Goal: Task Accomplishment & Management: Complete application form

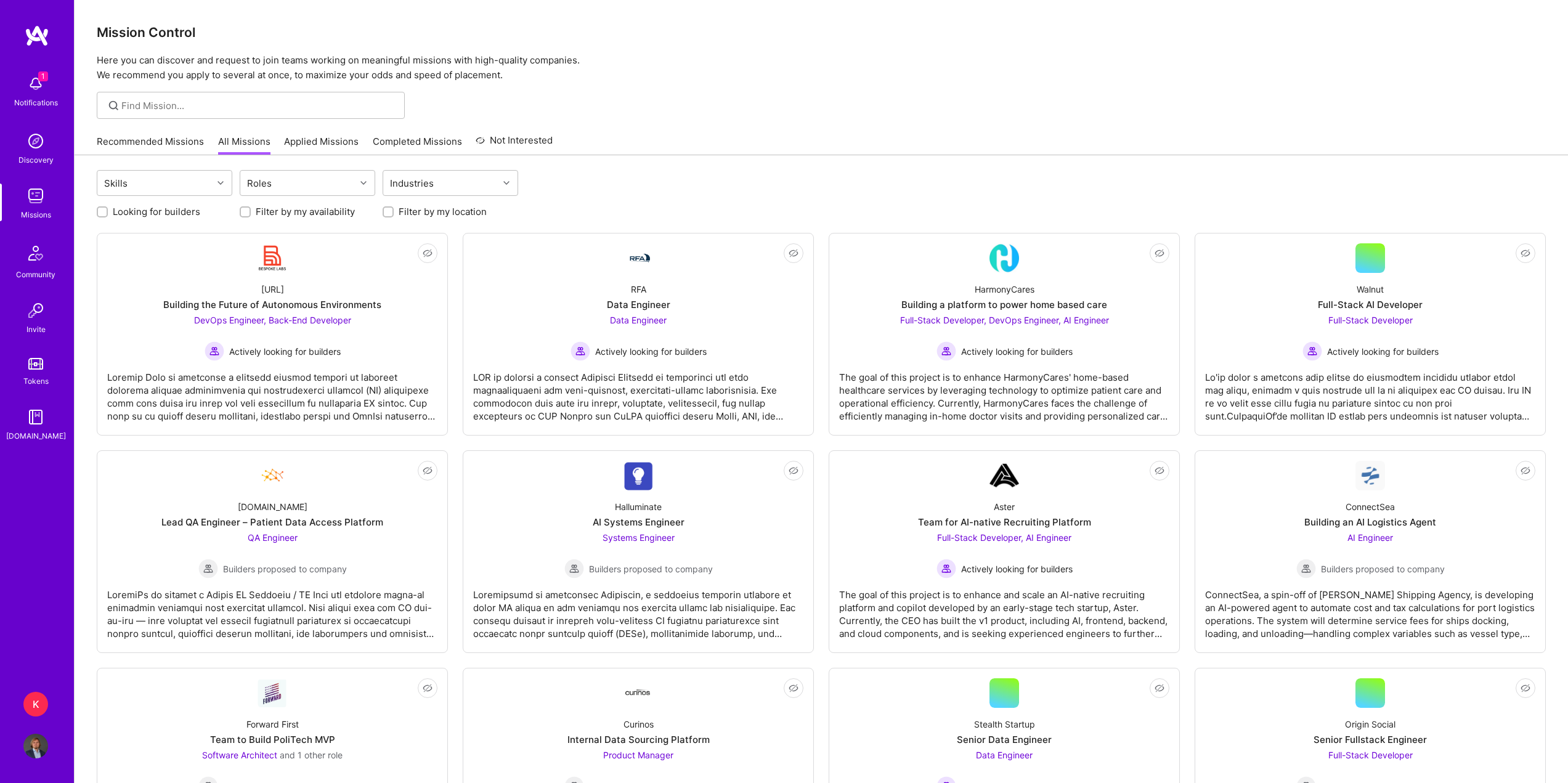
click at [152, 132] on div "Recommended Missions All Missions Applied Missions Completed Missions Not Inter…" at bounding box center [324, 141] width 456 height 26
click at [150, 137] on link "Recommended Missions" at bounding box center [150, 145] width 107 height 20
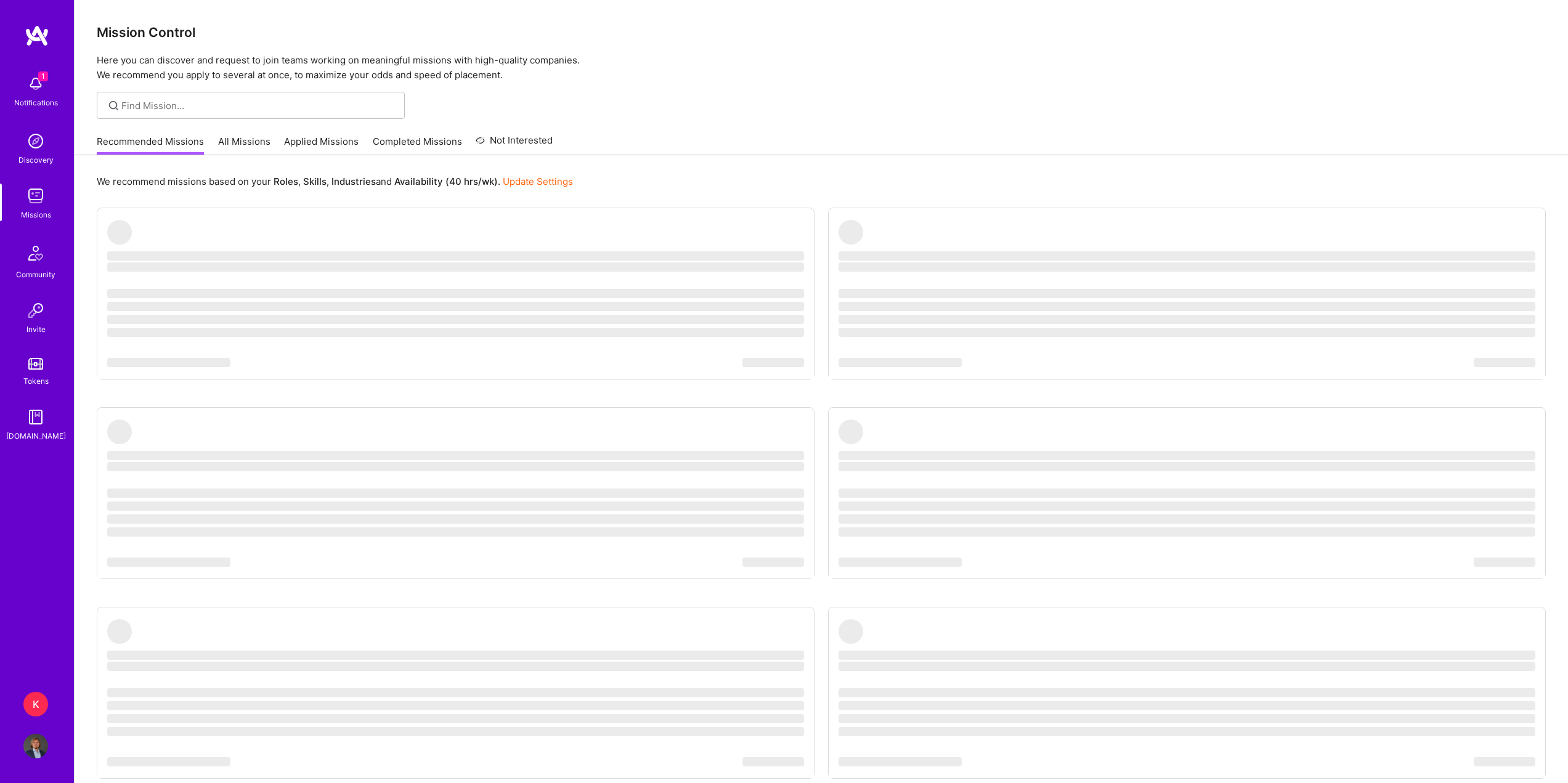
click at [39, 83] on img at bounding box center [36, 83] width 25 height 25
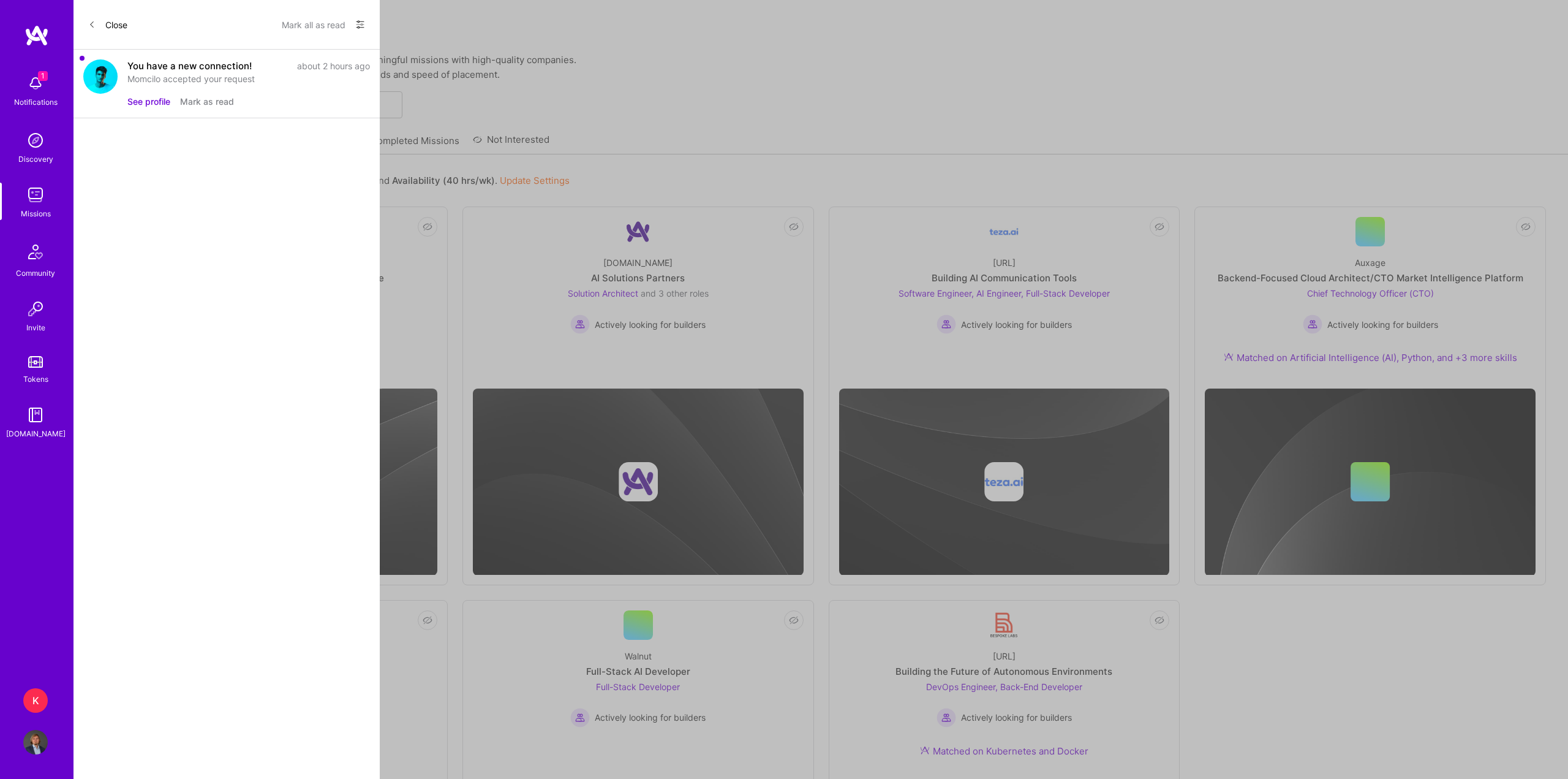
click at [334, 25] on button "Mark all as read" at bounding box center [313, 24] width 64 height 19
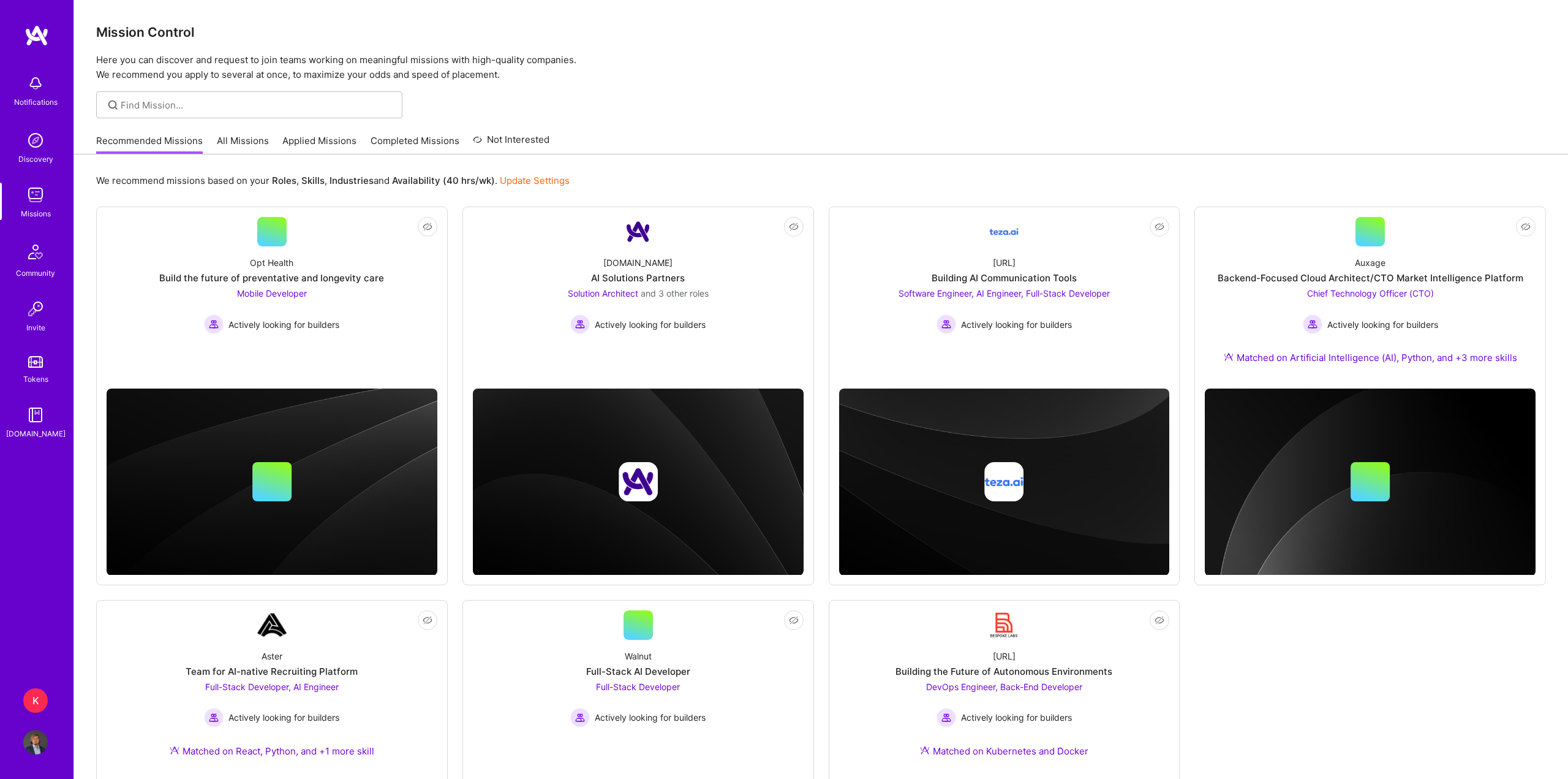
click at [693, 92] on div "Notifications Discovery Missions Community Invite Tokens [DOMAIN_NAME] K Kaizen…" at bounding box center [784, 500] width 1568 height 1002
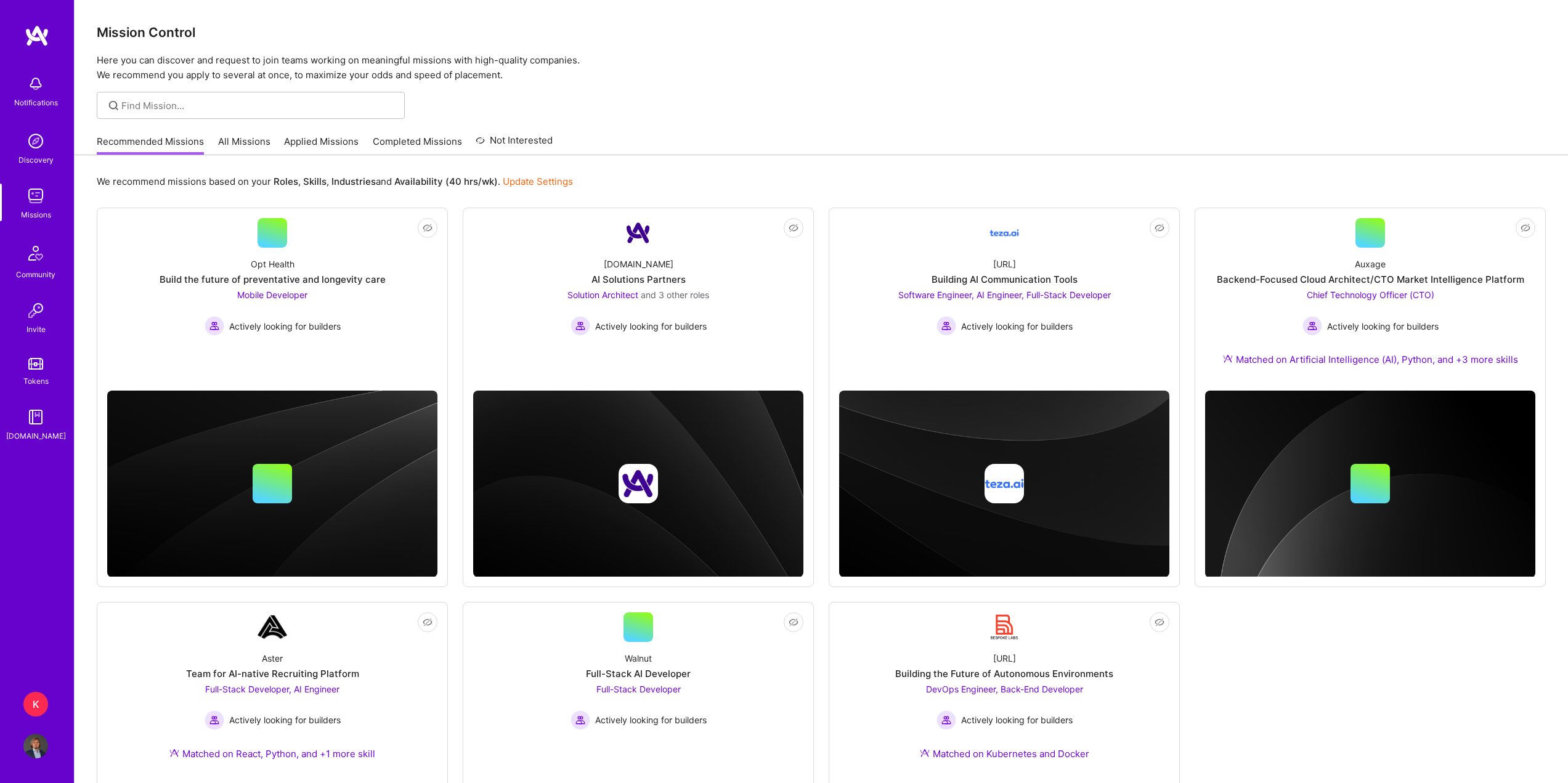
click at [334, 145] on link "Applied Missions" at bounding box center [320, 145] width 75 height 20
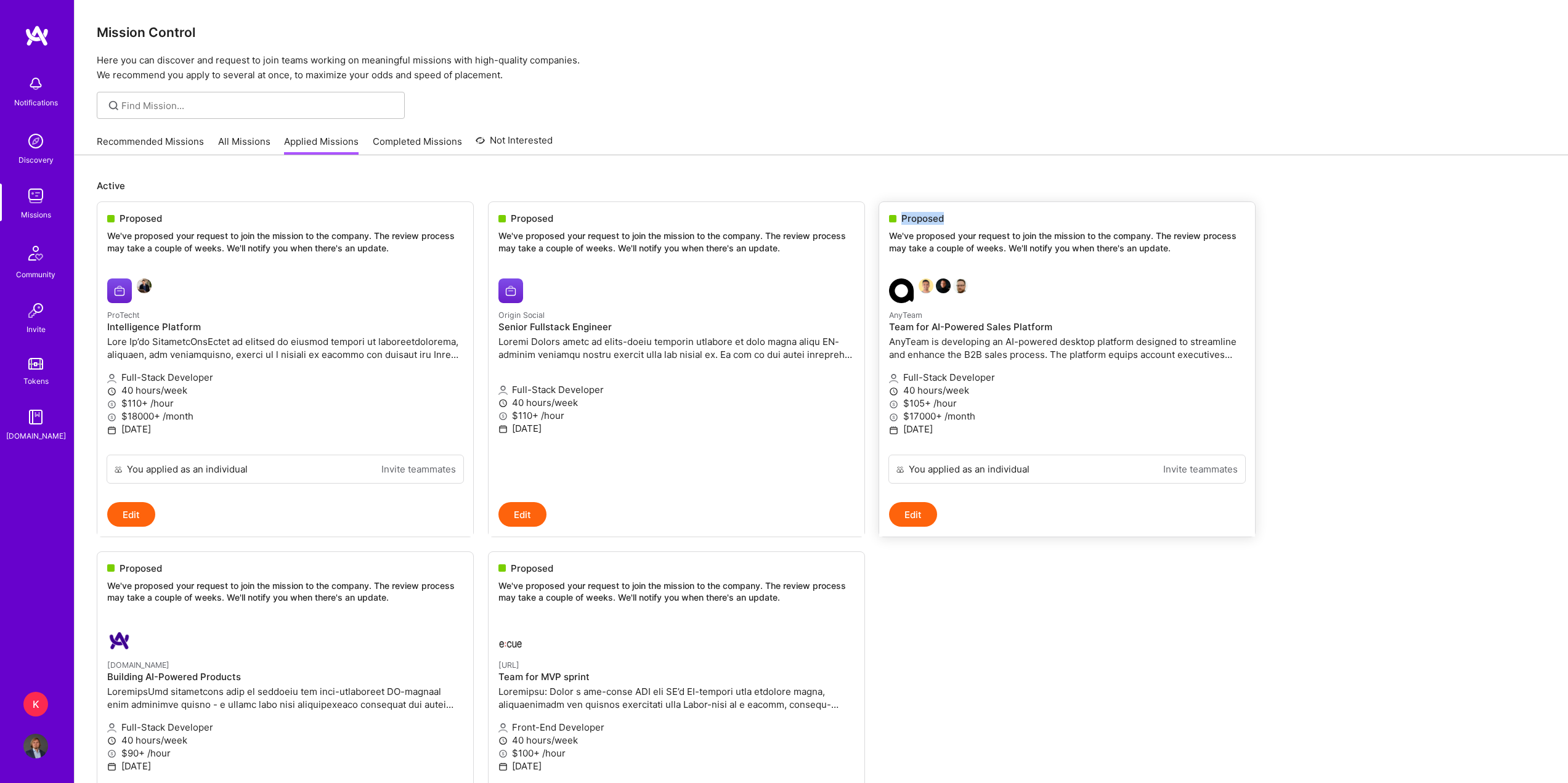
click at [921, 225] on span "Proposed" at bounding box center [923, 218] width 42 height 13
click at [904, 227] on div "Proposed We've proposed your request to join the mission to the company. The re…" at bounding box center [1067, 235] width 376 height 67
click at [920, 215] on span "Proposed" at bounding box center [923, 218] width 42 height 13
click at [918, 511] on button "Edit" at bounding box center [913, 514] width 48 height 25
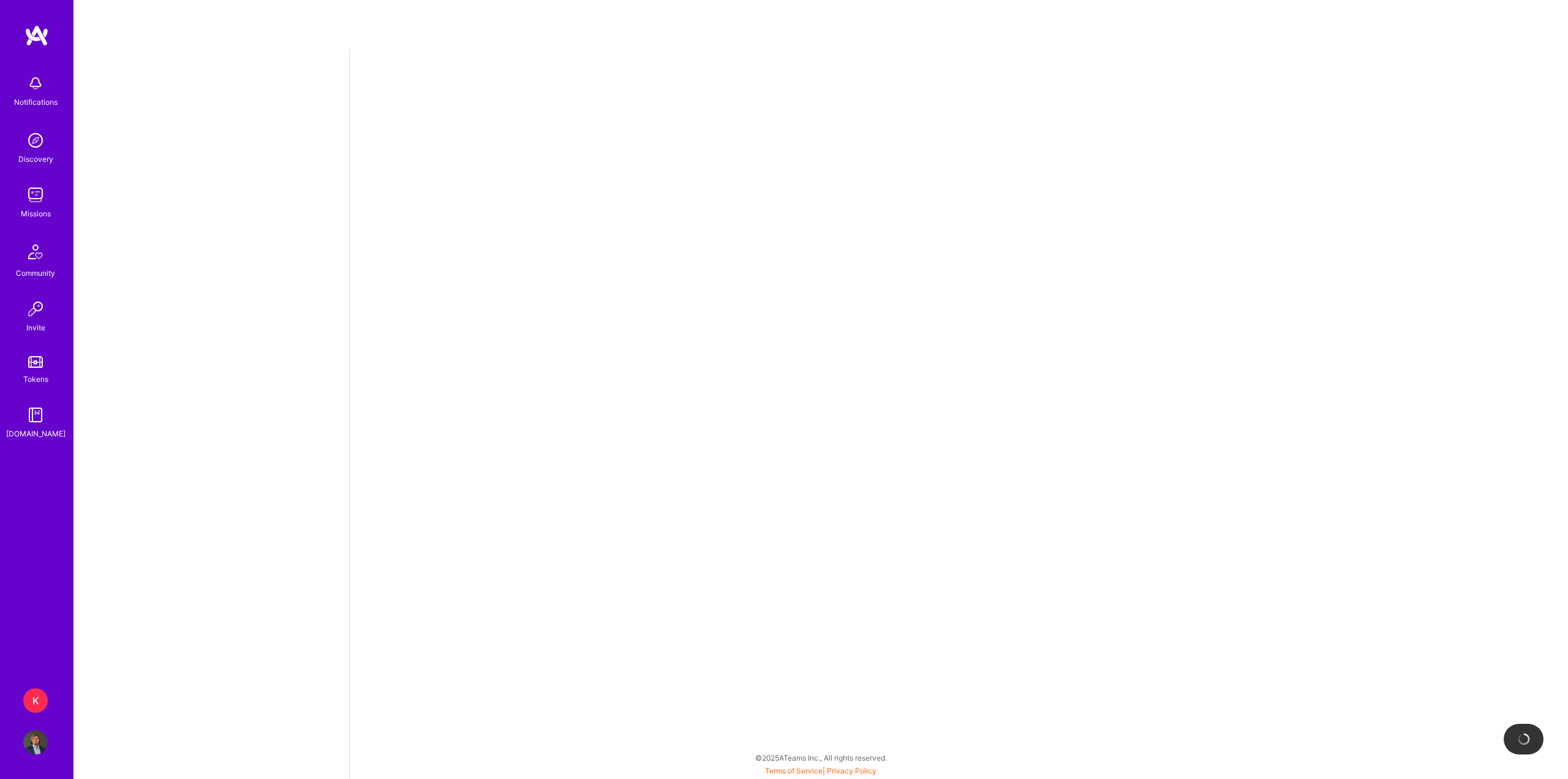
select select "PL"
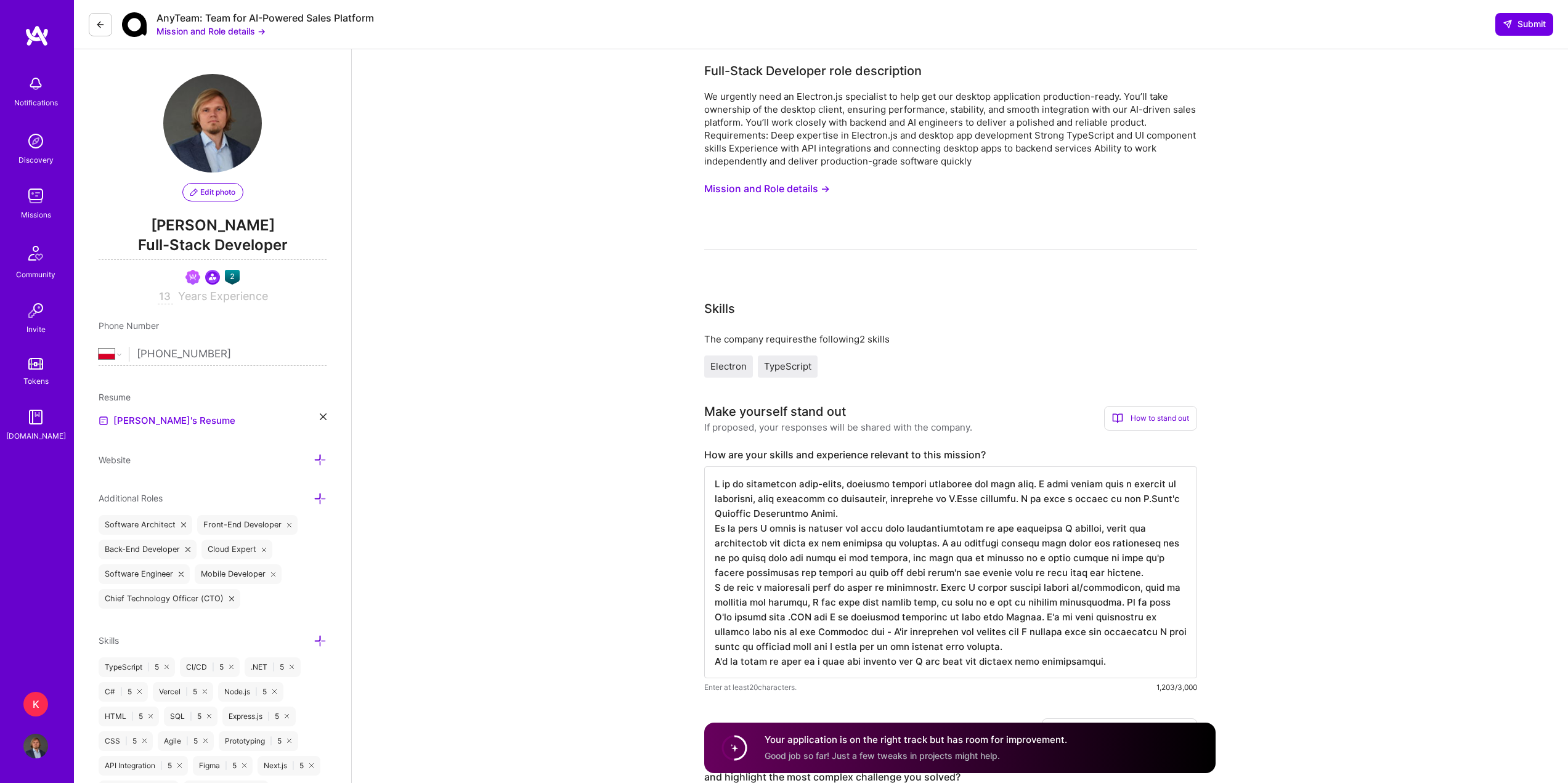
click at [202, 32] on button "Mission and Role details →" at bounding box center [211, 31] width 109 height 13
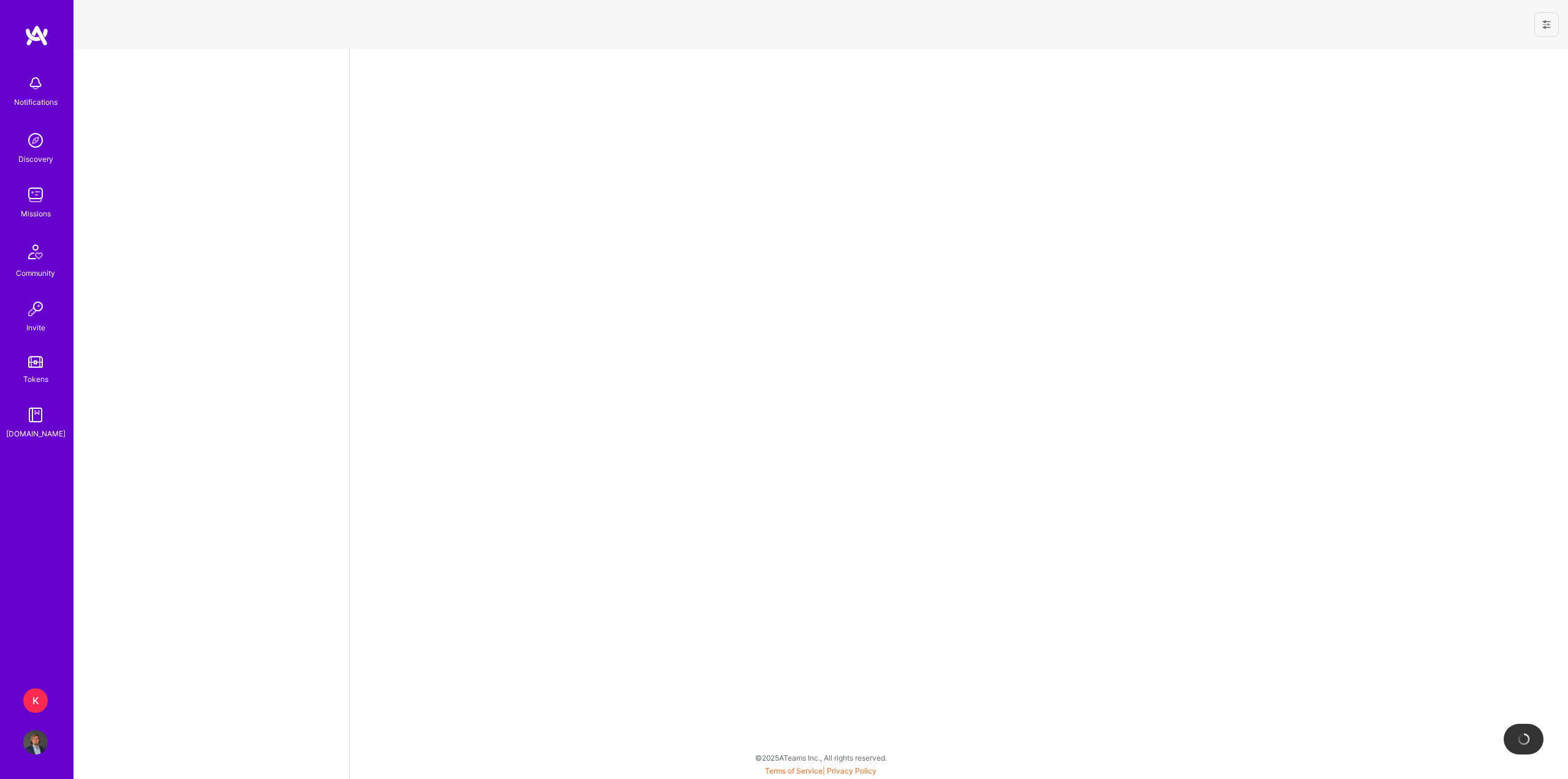
select select "PL"
